Goal: Transaction & Acquisition: Subscribe to service/newsletter

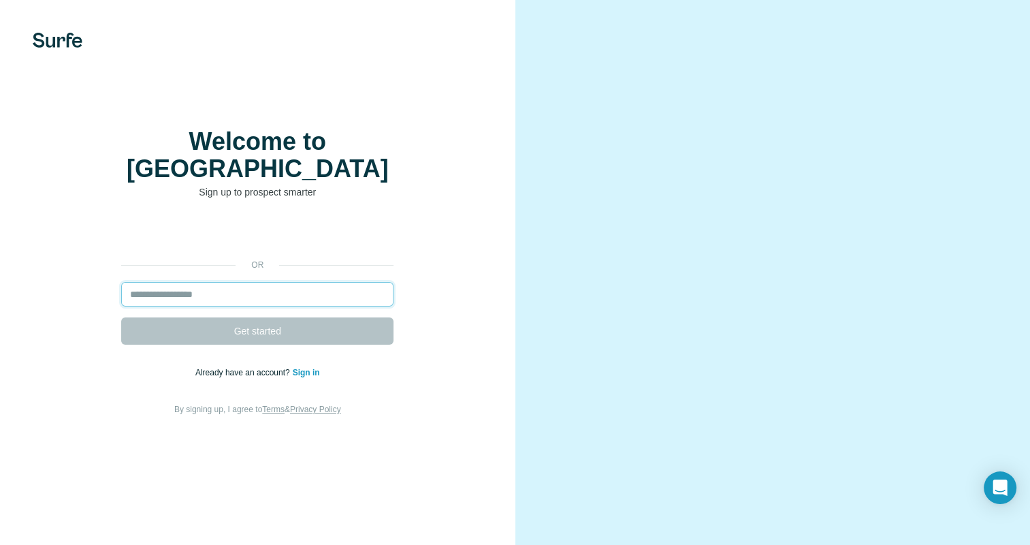
click at [206, 290] on input "email" at bounding box center [257, 294] width 272 height 25
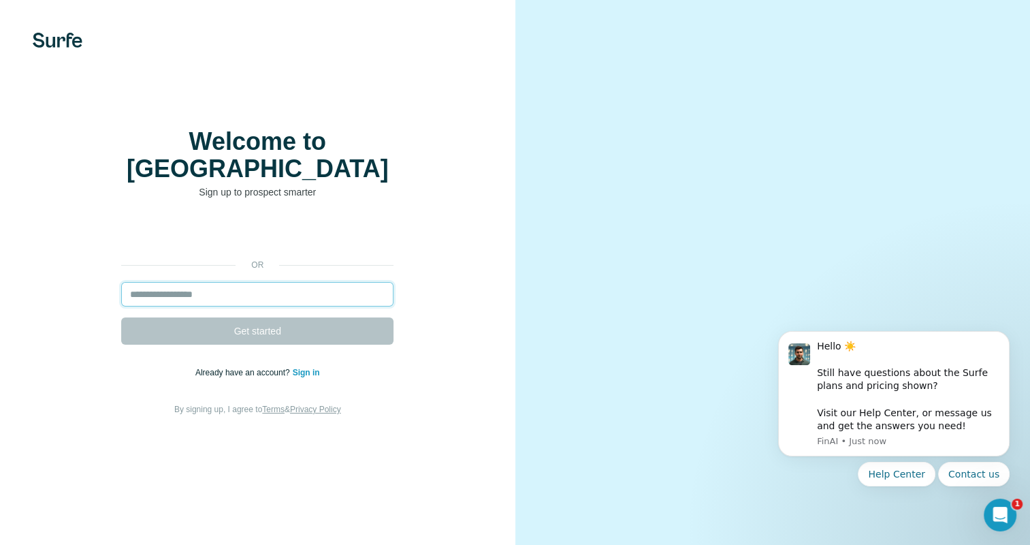
type input "**********"
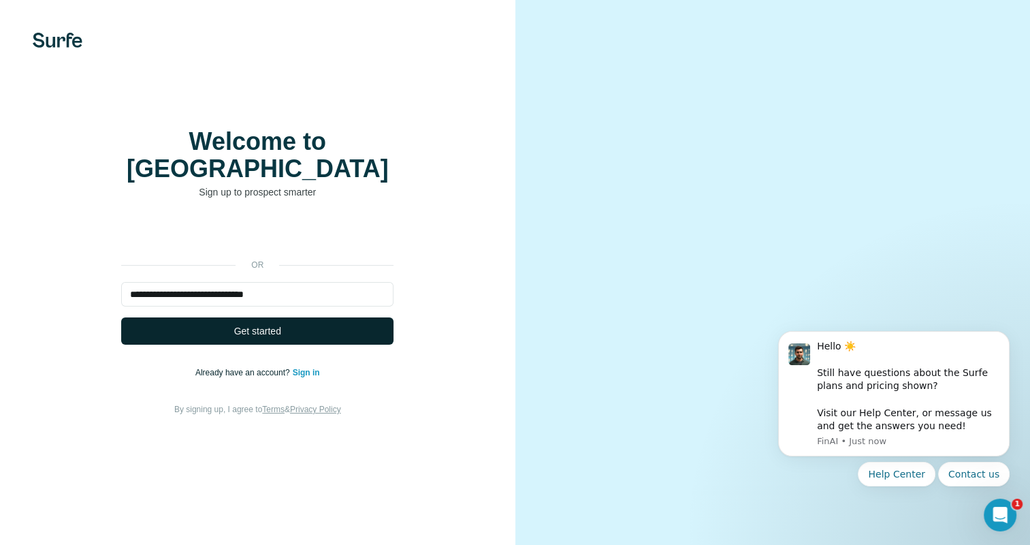
click at [237, 324] on span "Get started" at bounding box center [257, 331] width 47 height 14
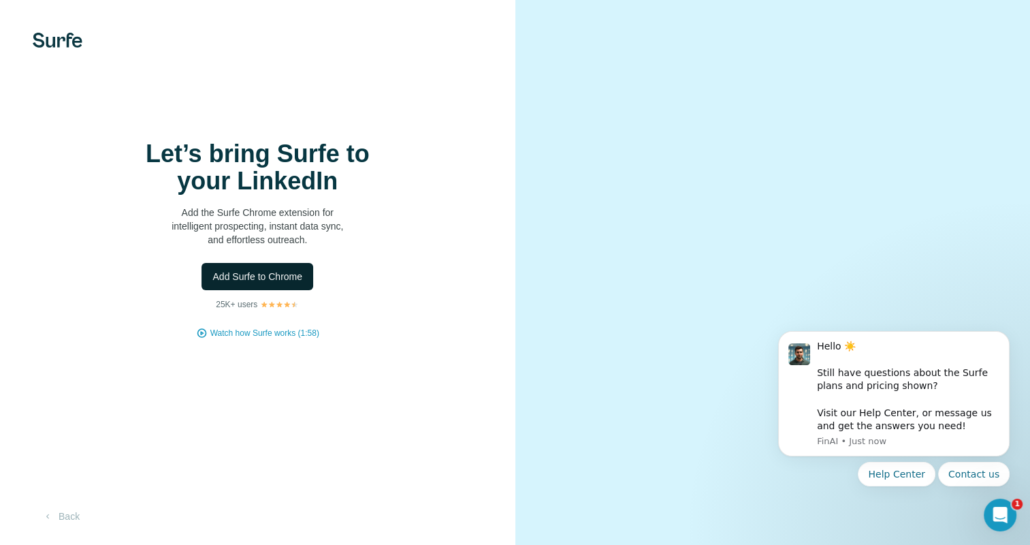
click at [281, 283] on span "Add Surfe to Chrome" at bounding box center [257, 277] width 90 height 14
click at [199, 58] on div "Let’s bring Surfe to your LinkedIn Add the Surfe Chrome extension for intellige…" at bounding box center [258, 272] width 516 height 545
click at [251, 278] on span "Add Surfe to Chrome" at bounding box center [257, 277] width 90 height 14
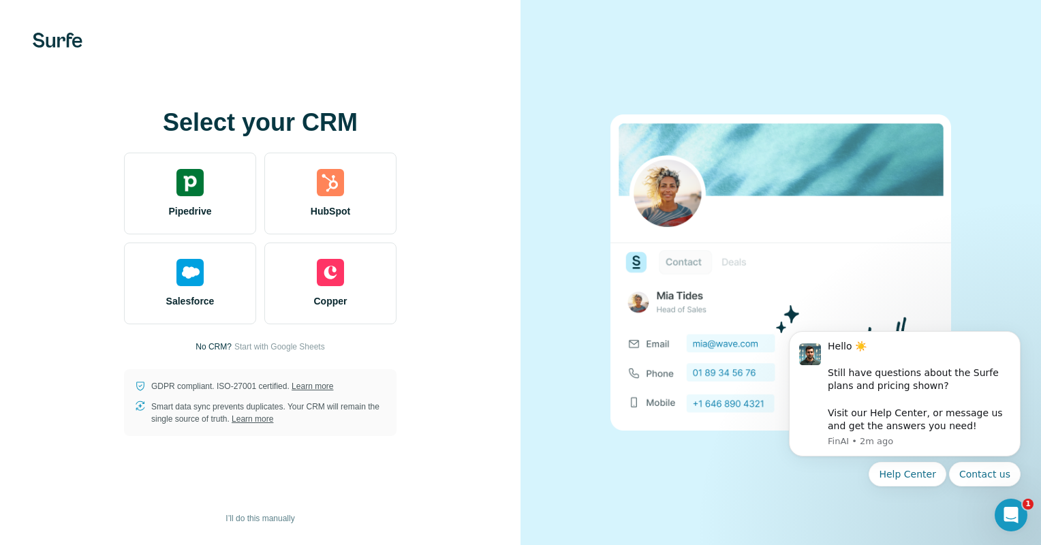
click at [373, 40] on div at bounding box center [260, 40] width 520 height 15
click at [277, 522] on span "I’ll do this manually" at bounding box center [259, 518] width 69 height 12
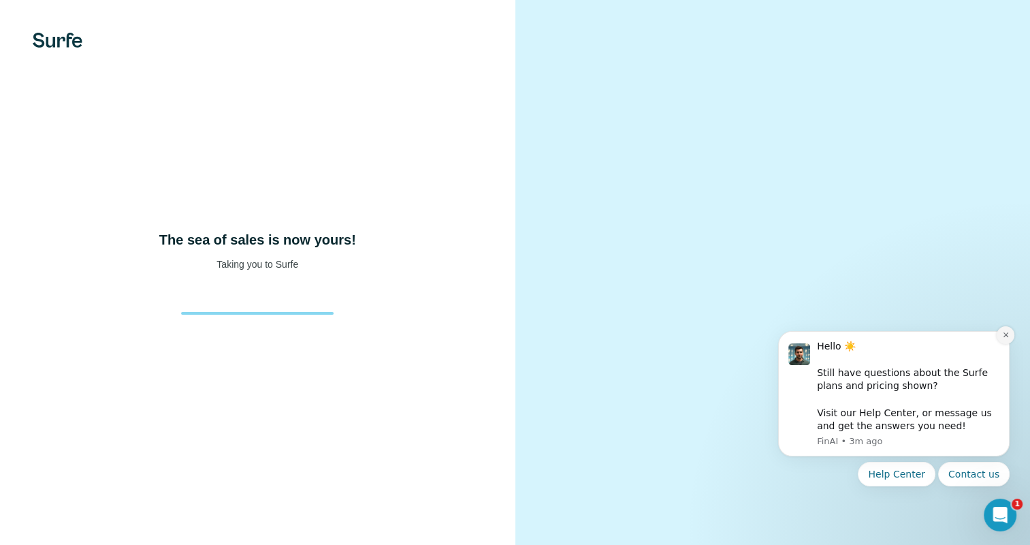
click at [1007, 335] on icon "Dismiss notification" at bounding box center [1005, 334] width 5 height 5
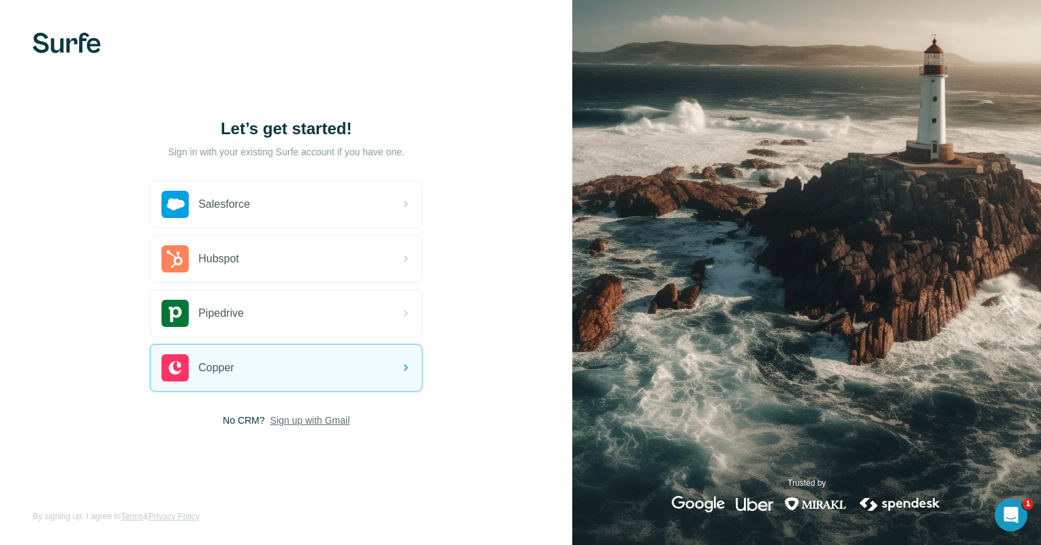
click at [311, 421] on span "Sign up with Gmail" at bounding box center [310, 420] width 80 height 14
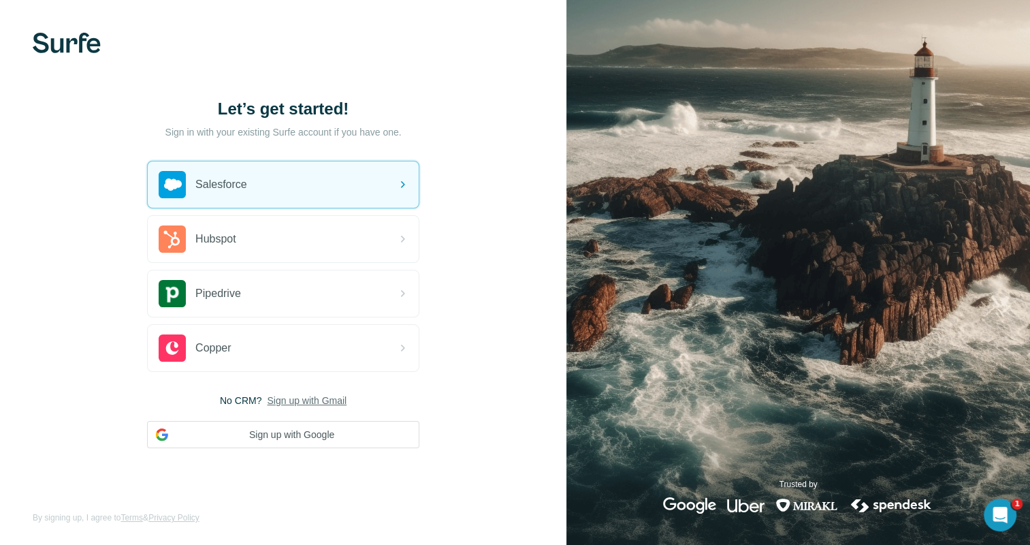
click at [1009, 516] on div "Open Intercom Messenger" at bounding box center [1000, 514] width 45 height 45
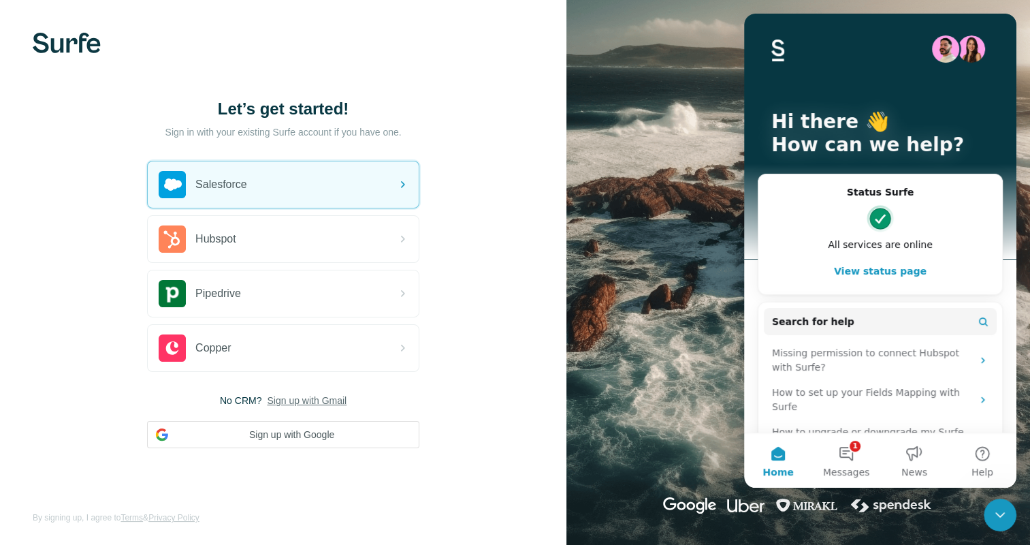
click at [422, 48] on div at bounding box center [283, 43] width 567 height 20
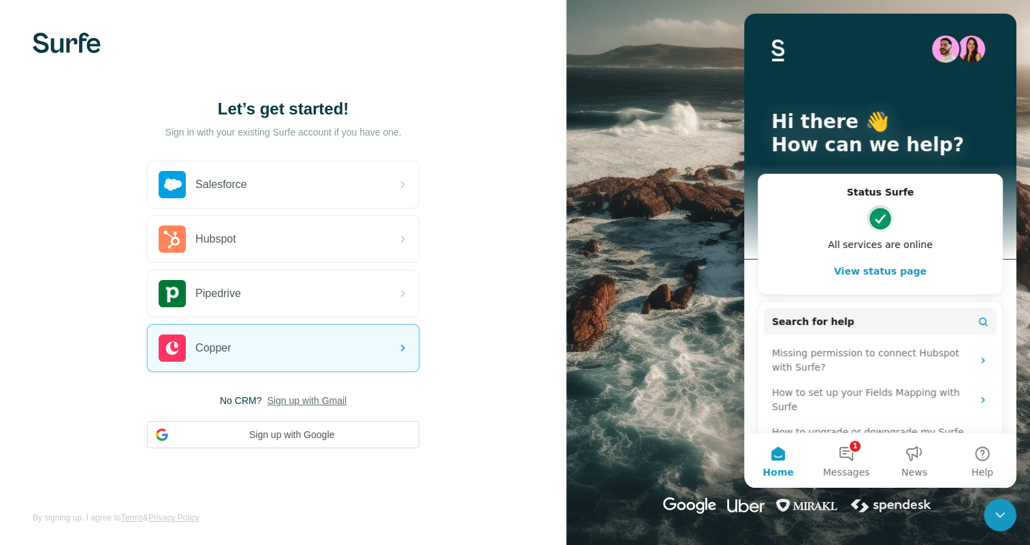
click at [335, 398] on span "Sign up with Gmail" at bounding box center [307, 401] width 80 height 14
click at [482, 403] on div "Let’s get started! Sign in with your existing Surfe account if you have one. Sa…" at bounding box center [283, 273] width 567 height 546
click at [349, 44] on div at bounding box center [283, 43] width 567 height 20
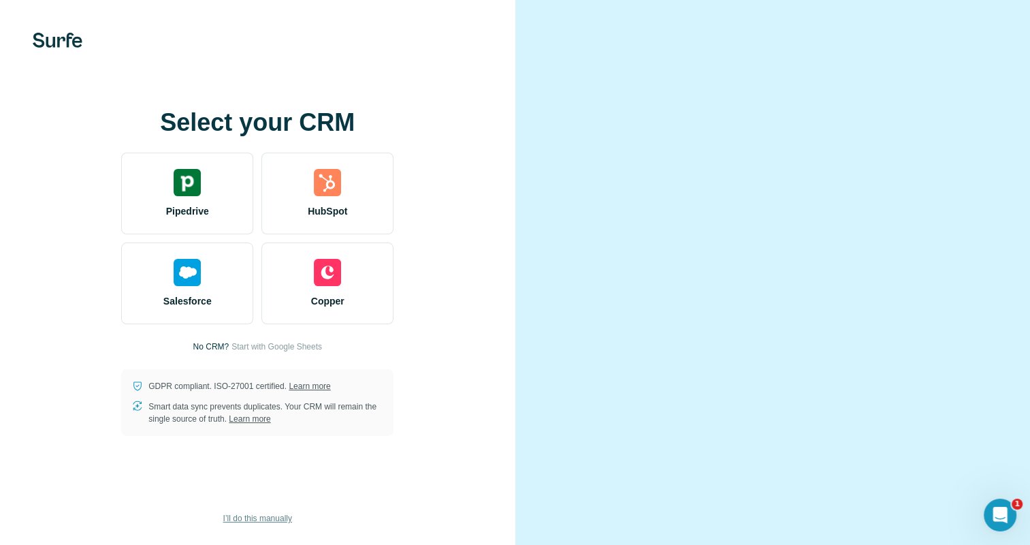
click at [243, 524] on span "I’ll do this manually" at bounding box center [257, 518] width 69 height 12
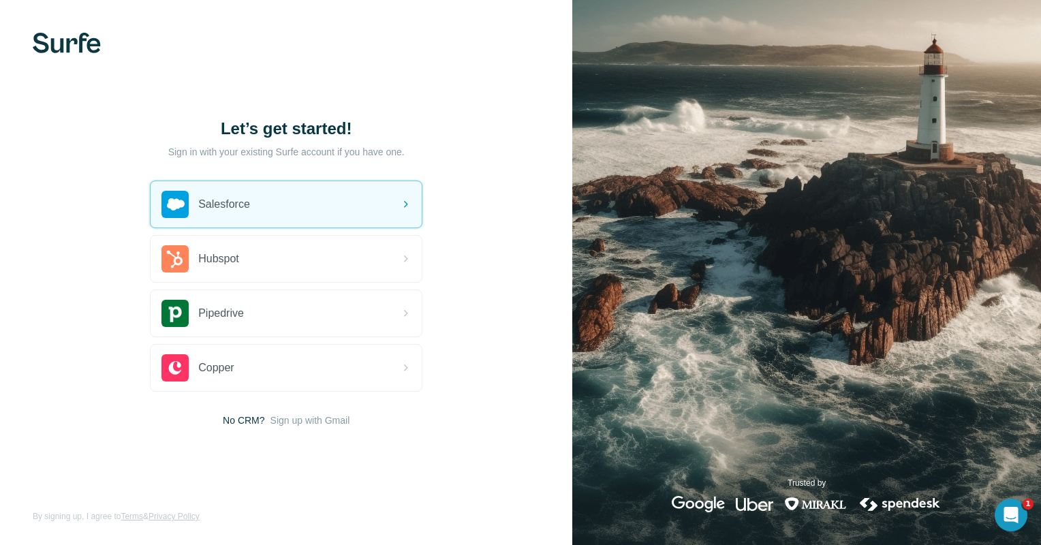
drag, startPoint x: 324, startPoint y: 153, endPoint x: 388, endPoint y: 153, distance: 63.3
click at [325, 153] on p "Sign in with your existing Surfe account if you have one." at bounding box center [286, 152] width 236 height 14
click at [393, 153] on p "Sign in with your existing Surfe account if you have one." at bounding box center [286, 152] width 236 height 14
click at [338, 130] on h1 "Let’s get started!" at bounding box center [286, 129] width 272 height 22
click at [440, 159] on div "Let’s get started! Sign in with your existing Surfe account if you have one. Sa…" at bounding box center [286, 272] width 572 height 545
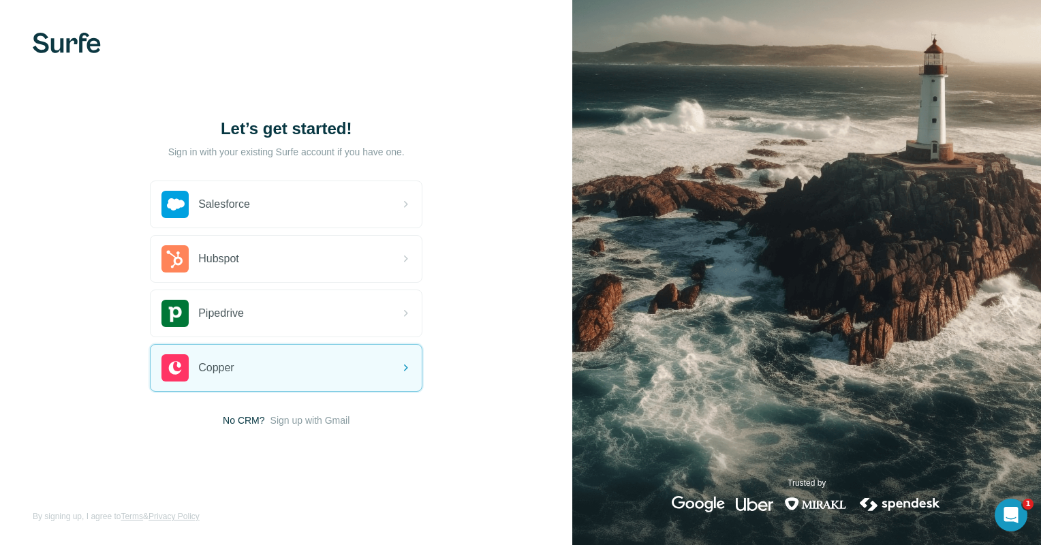
click at [334, 427] on div "Let’s get started! Sign in with your existing Surfe account if you have one. Sa…" at bounding box center [286, 272] width 572 height 545
click at [330, 418] on span "Sign up with Gmail" at bounding box center [310, 420] width 80 height 14
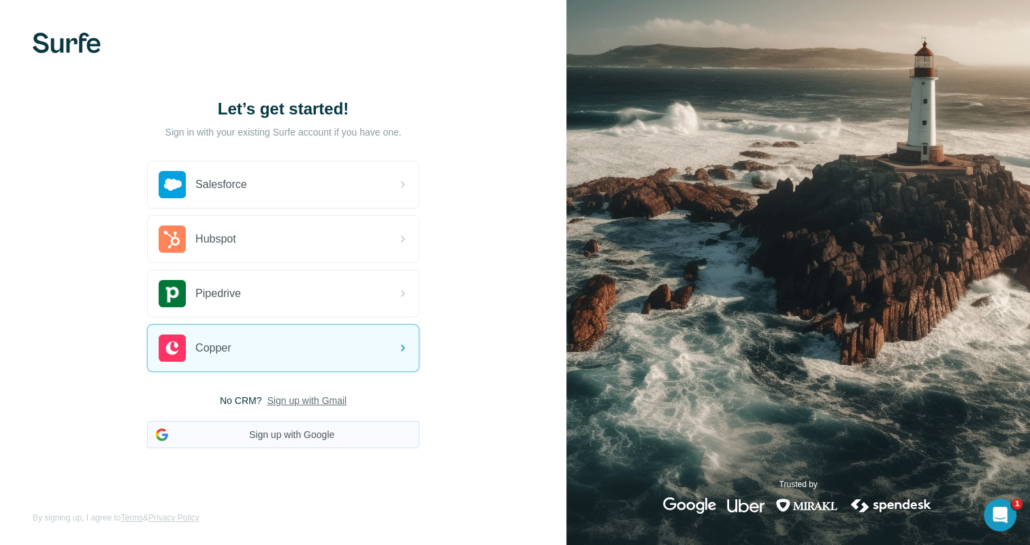
click at [266, 428] on button "Sign up with Google" at bounding box center [283, 434] width 272 height 27
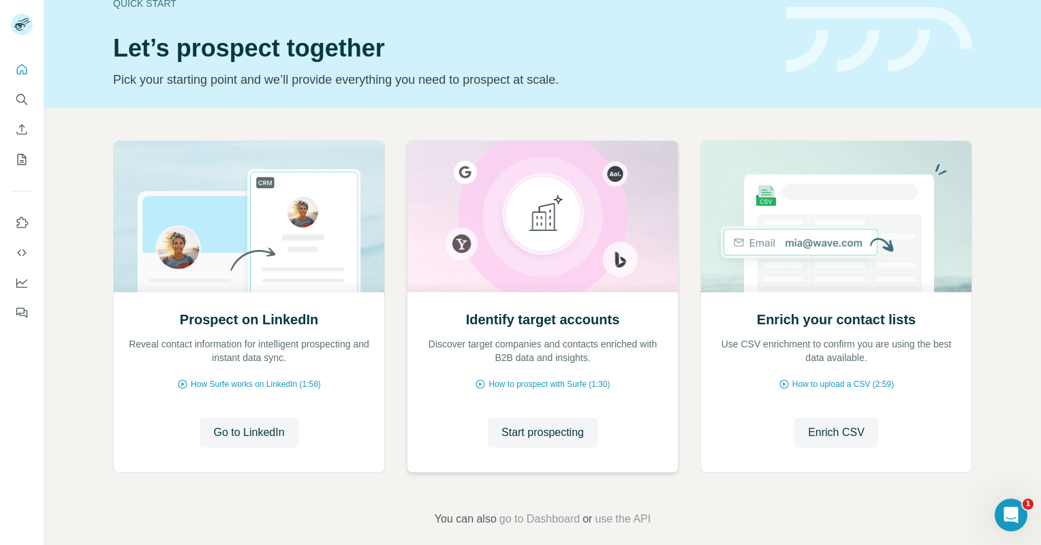
scroll to position [44, 0]
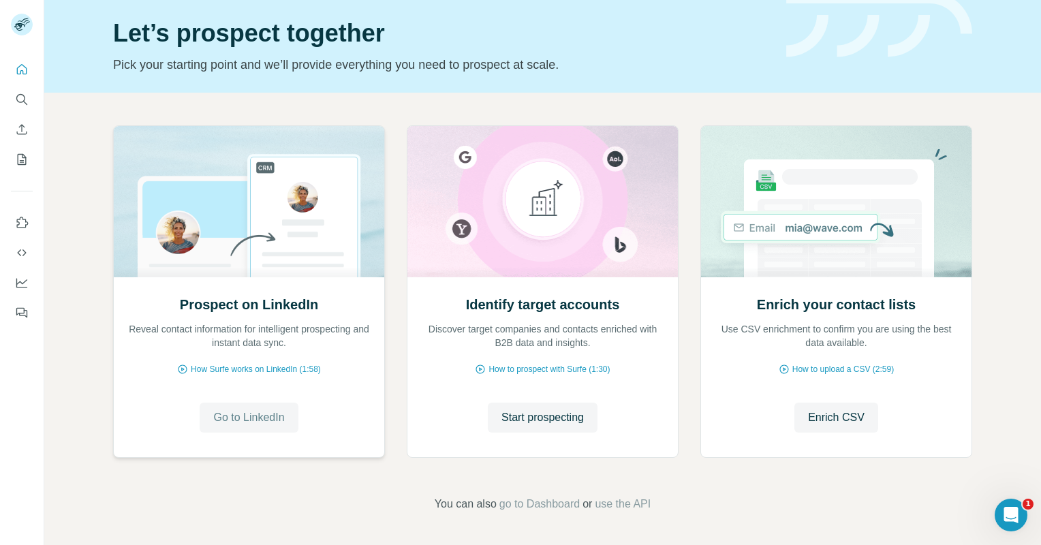
click at [263, 417] on span "Go to LinkedIn" at bounding box center [248, 417] width 71 height 16
